Goal: Task Accomplishment & Management: Use online tool/utility

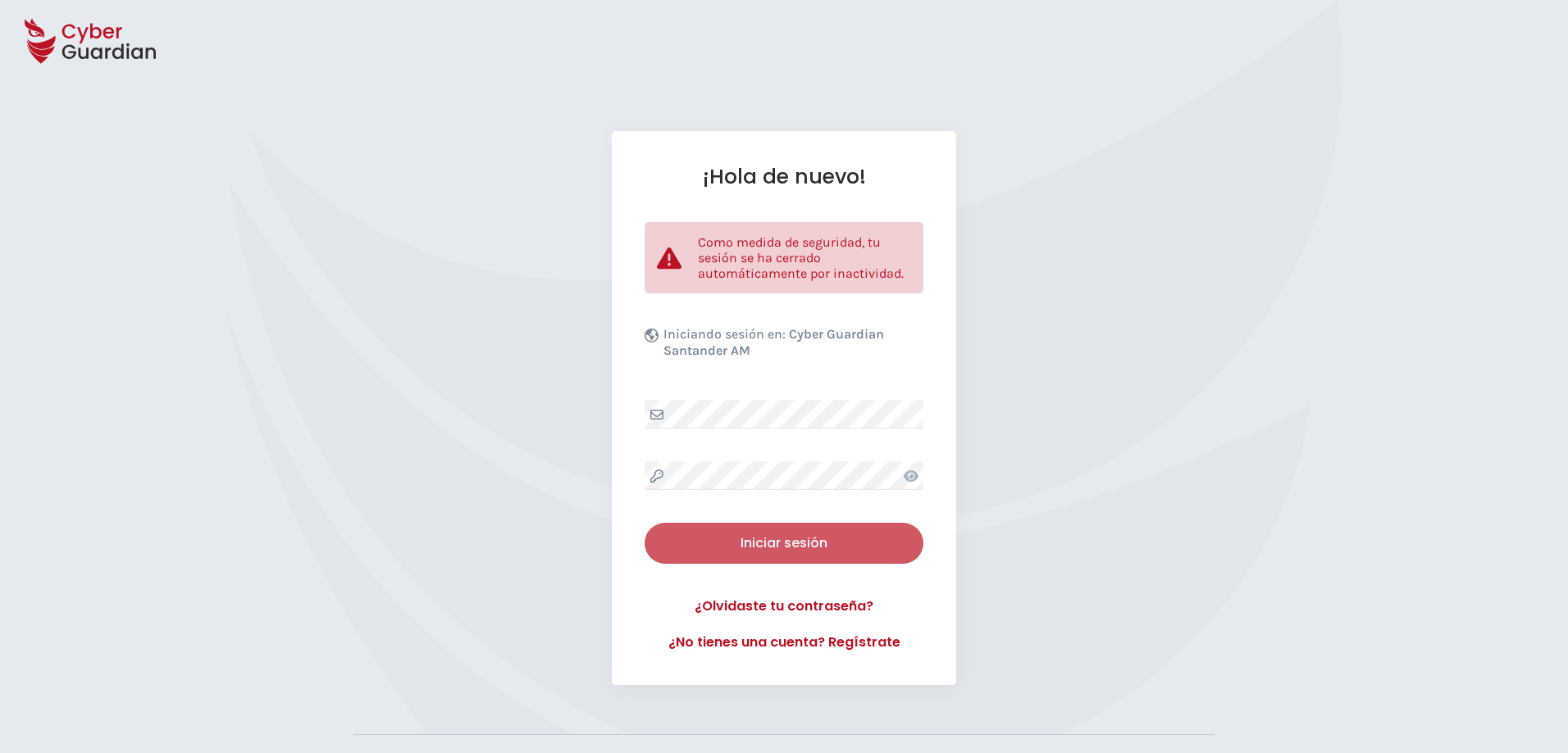
click at [808, 546] on div "Iniciar sesión" at bounding box center [784, 544] width 254 height 20
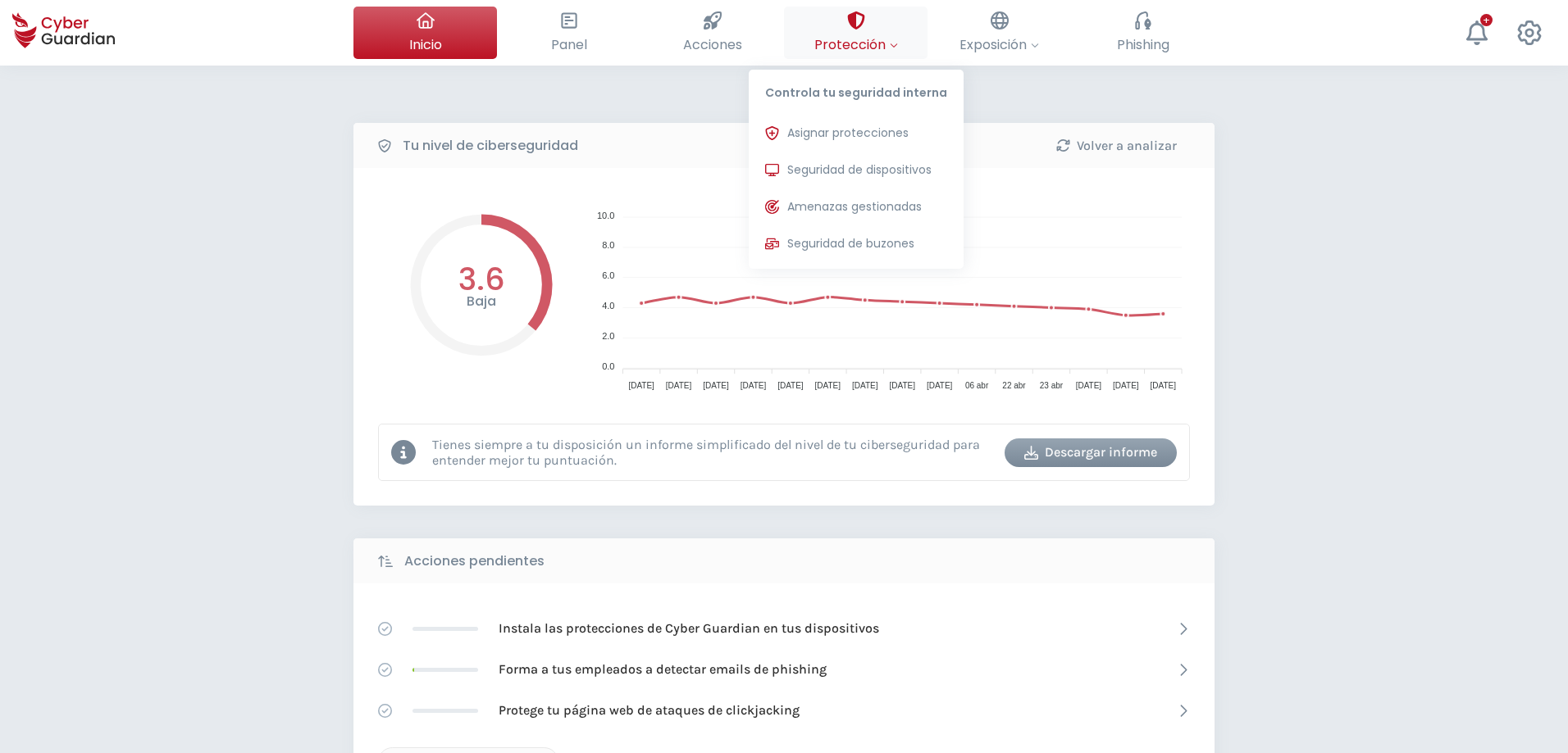
click at [870, 39] on span "Protección" at bounding box center [856, 44] width 83 height 20
click at [882, 161] on button "Seguridad de dispositivos Protecciones instaladas en los dispositivos de tu org…" at bounding box center [856, 170] width 215 height 33
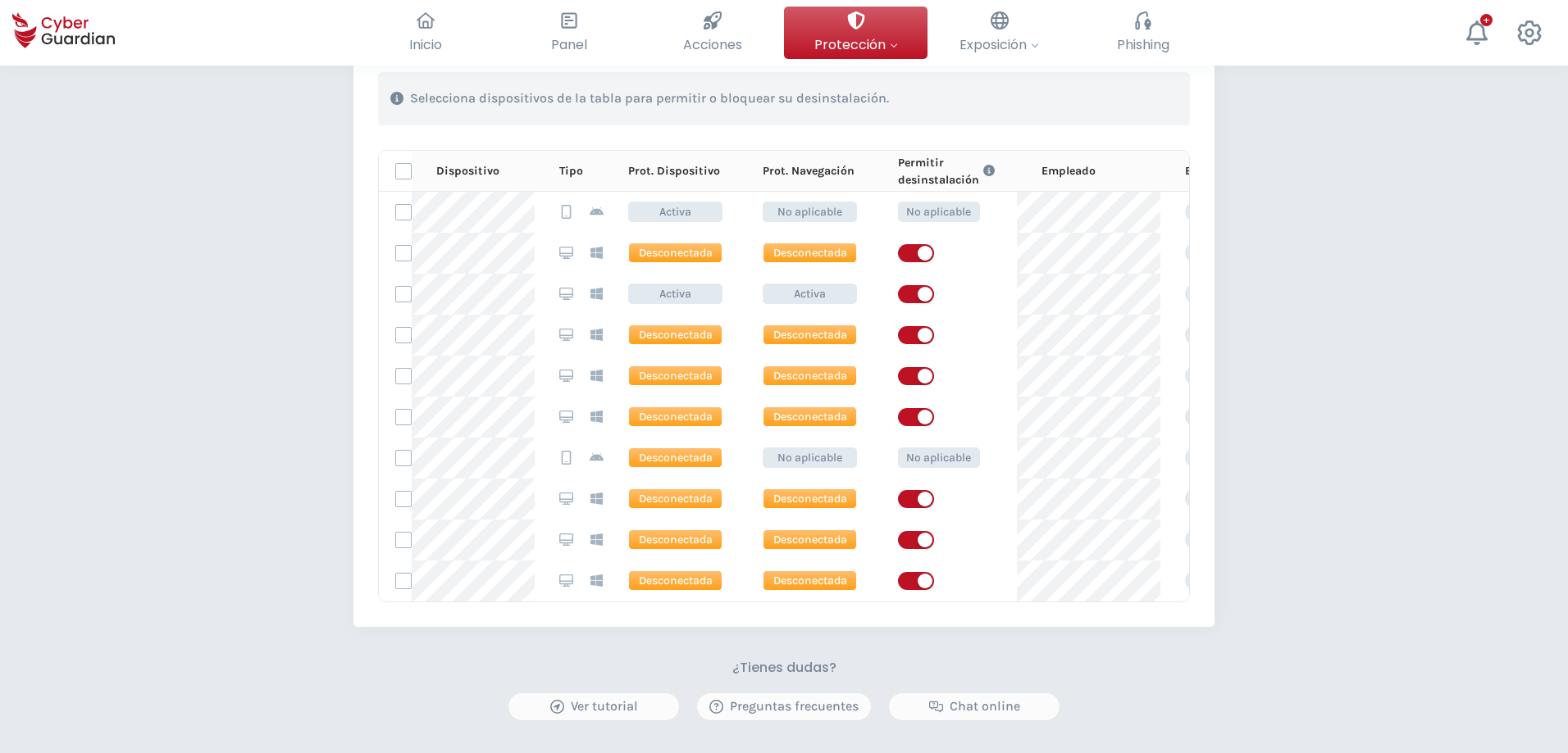
scroll to position [574, 0]
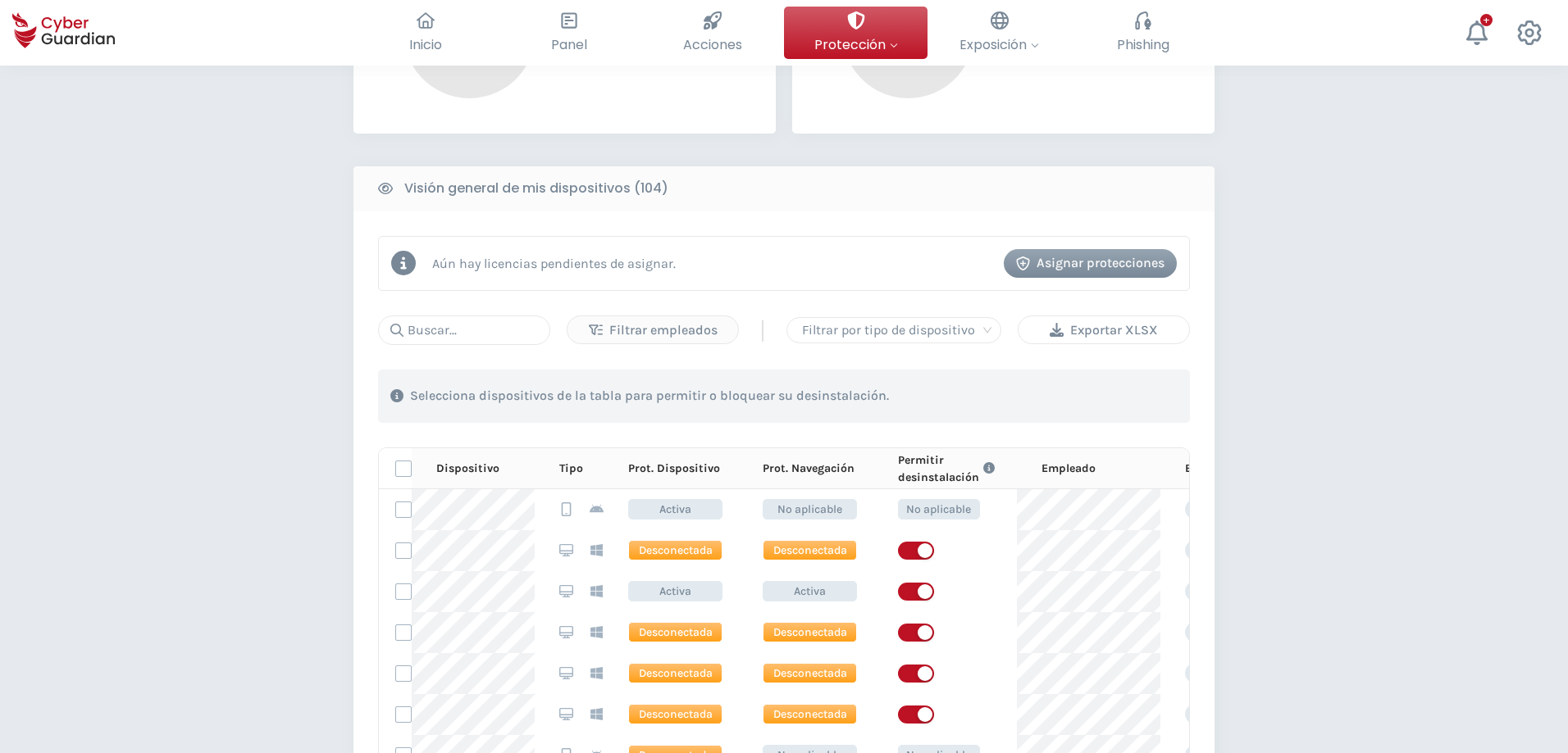
click at [1121, 332] on div "Exportar XLSX" at bounding box center [1104, 330] width 146 height 20
